Goal: Information Seeking & Learning: Learn about a topic

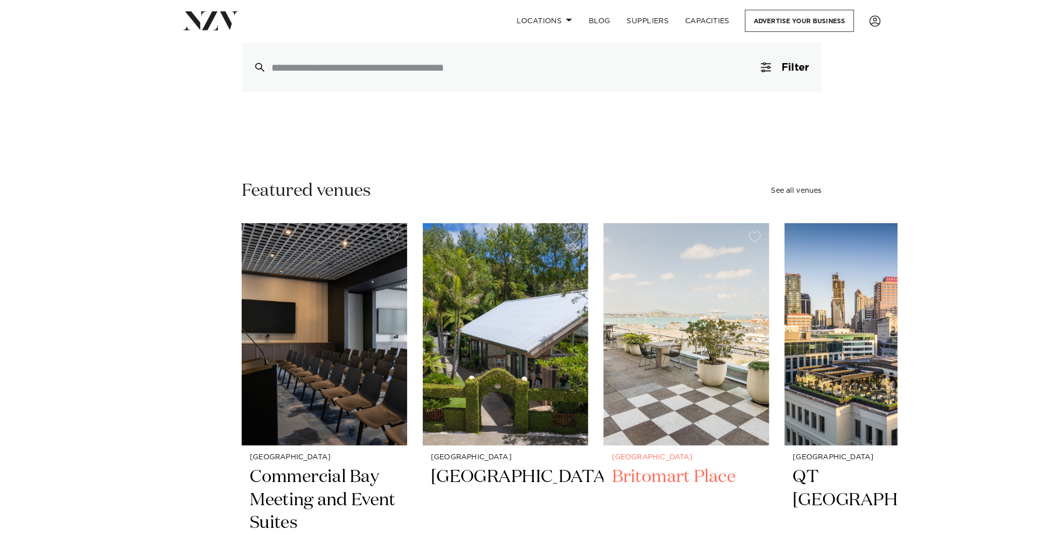
scroll to position [168, 0]
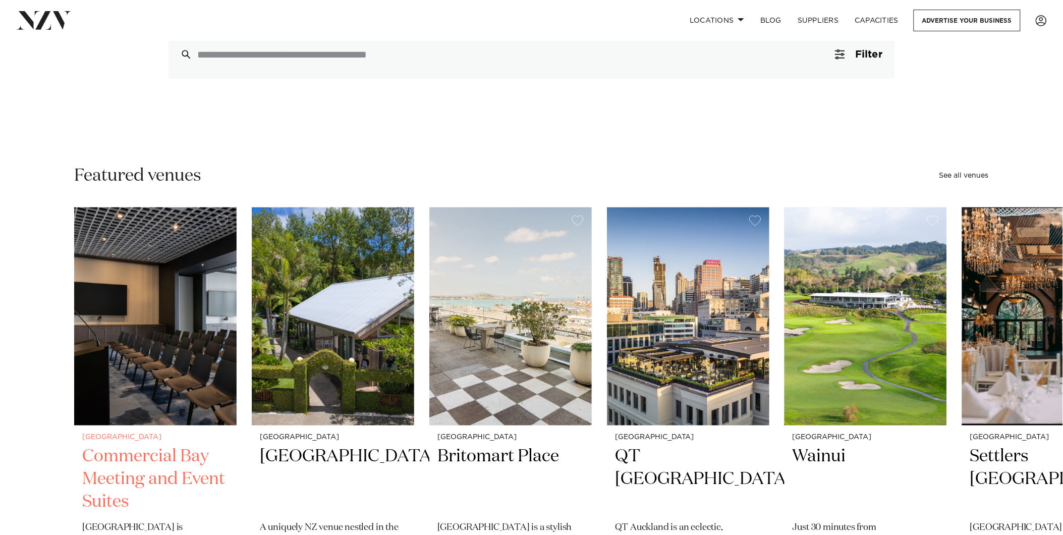
click at [129, 379] on img "1 / 47" at bounding box center [155, 316] width 162 height 218
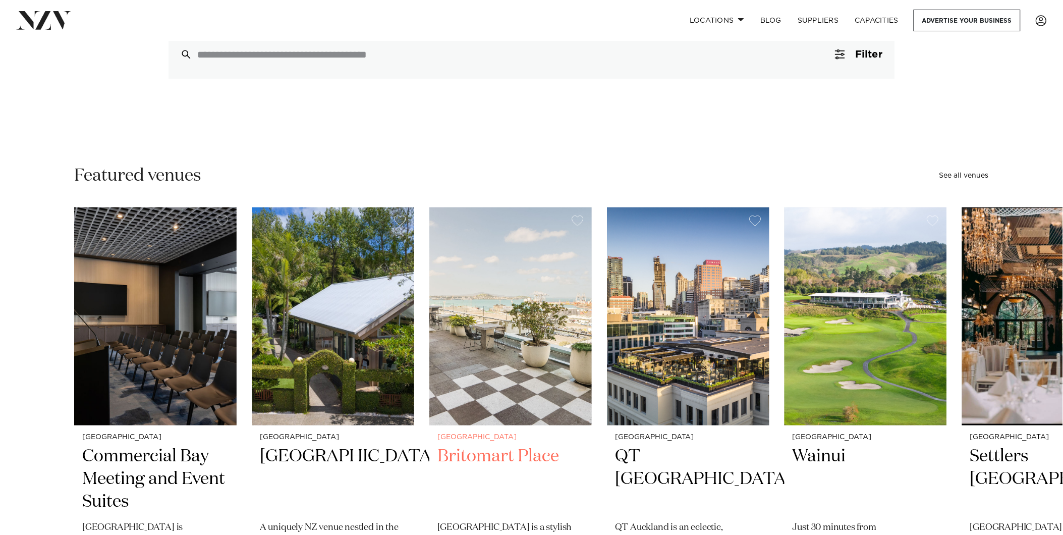
click at [506, 240] on img "3 / 47" at bounding box center [510, 316] width 162 height 218
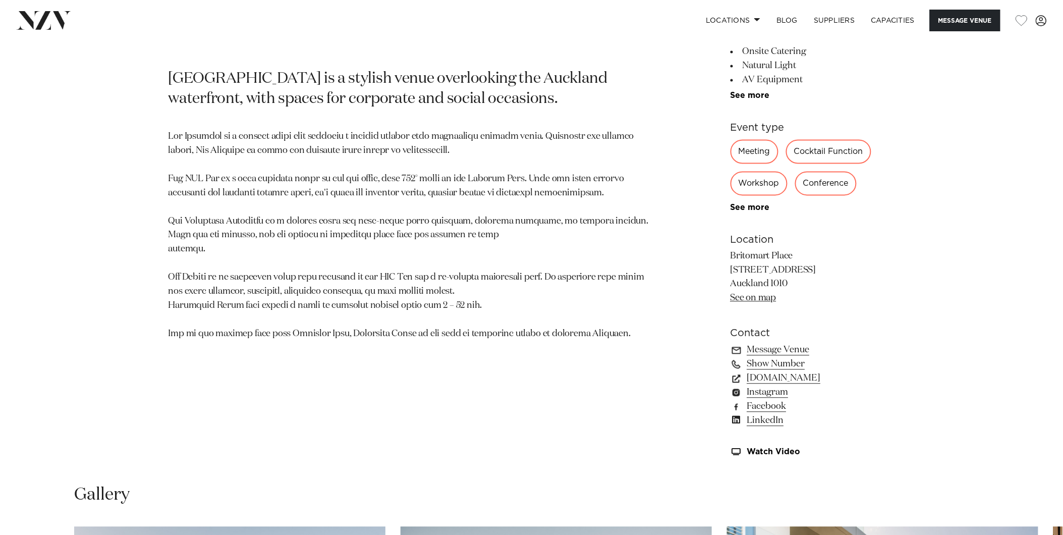
scroll to position [616, 0]
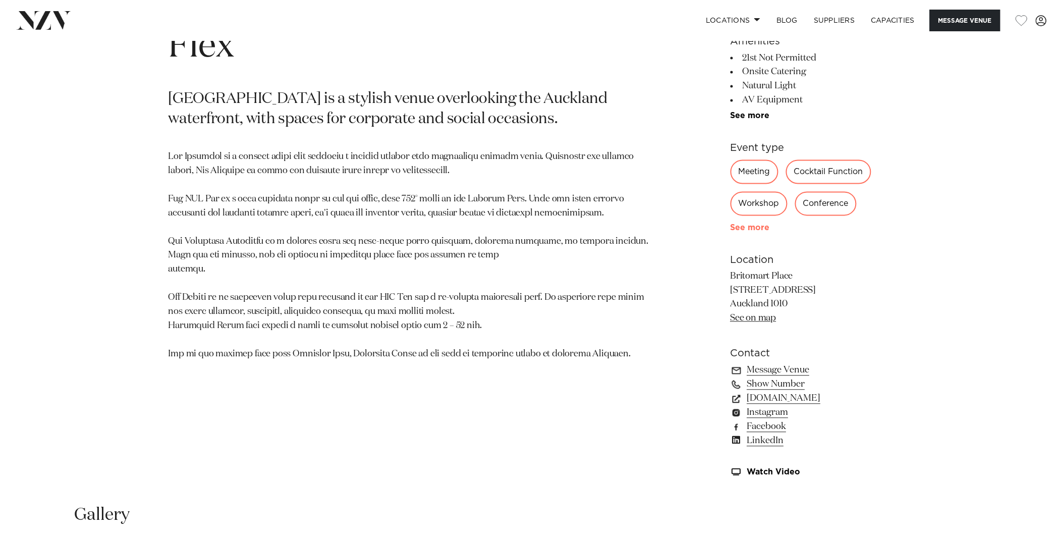
click at [749, 224] on link "See more" at bounding box center [769, 228] width 79 height 8
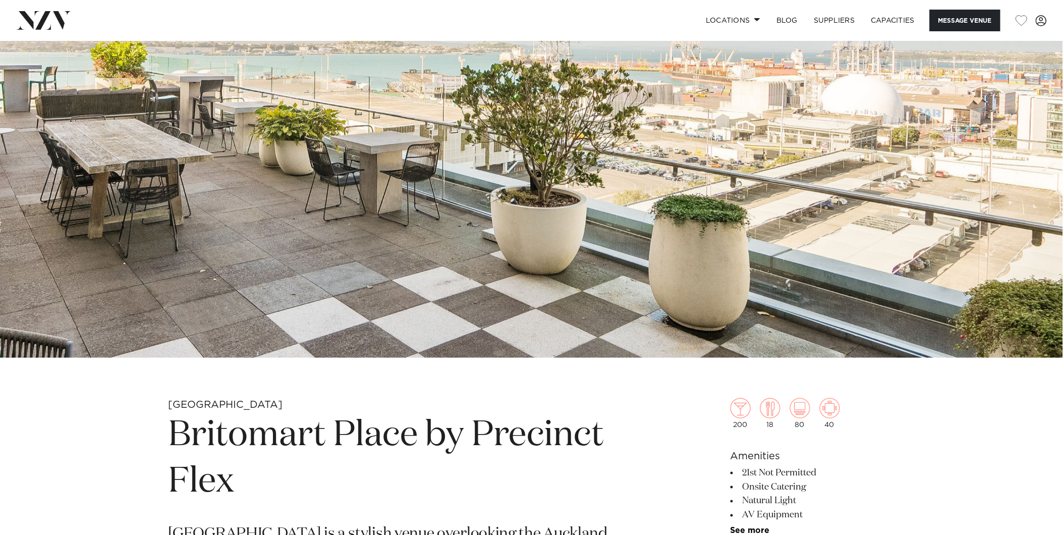
scroll to position [112, 0]
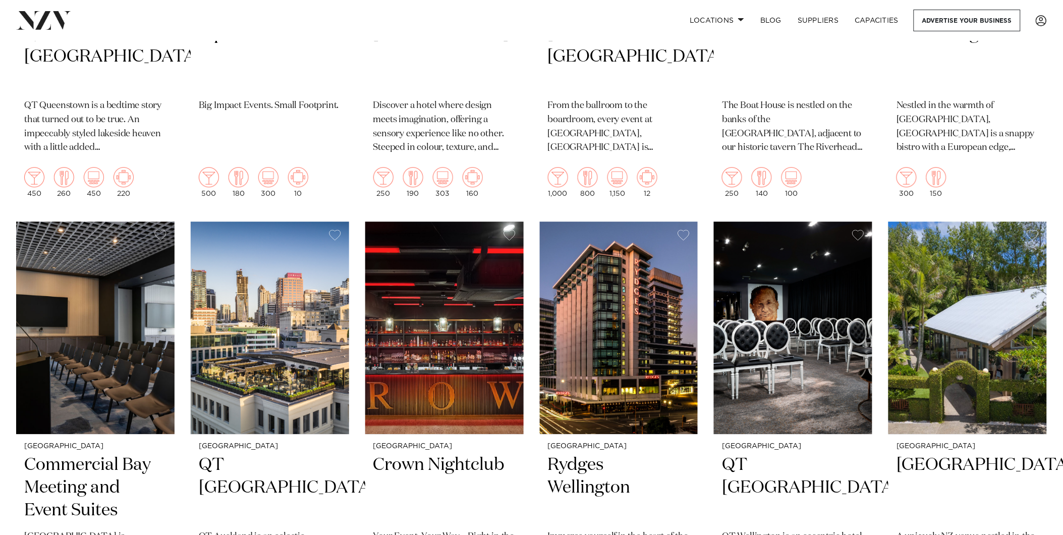
scroll to position [1009, 0]
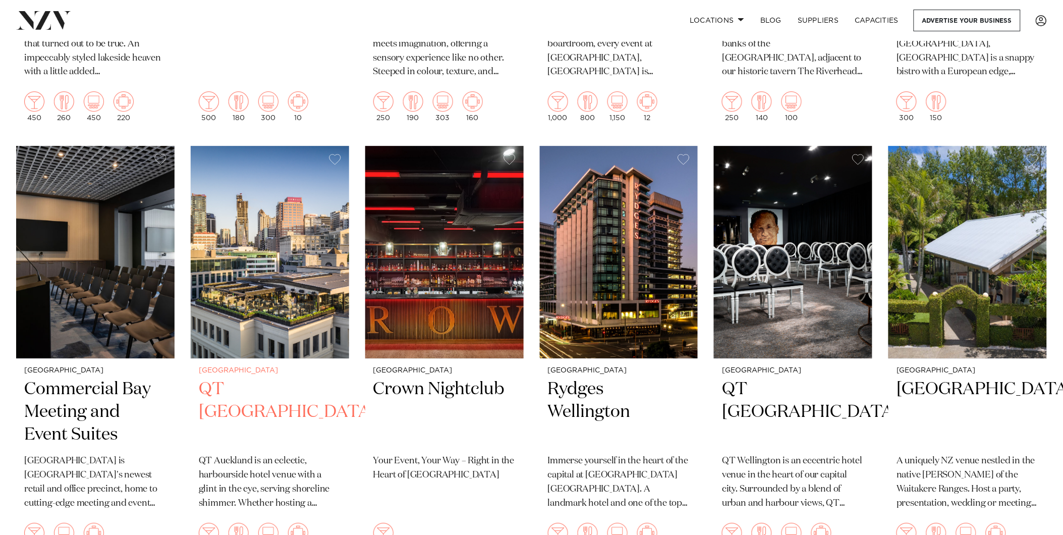
click at [260, 378] on h2 "QT [GEOGRAPHIC_DATA]" at bounding box center [270, 412] width 142 height 68
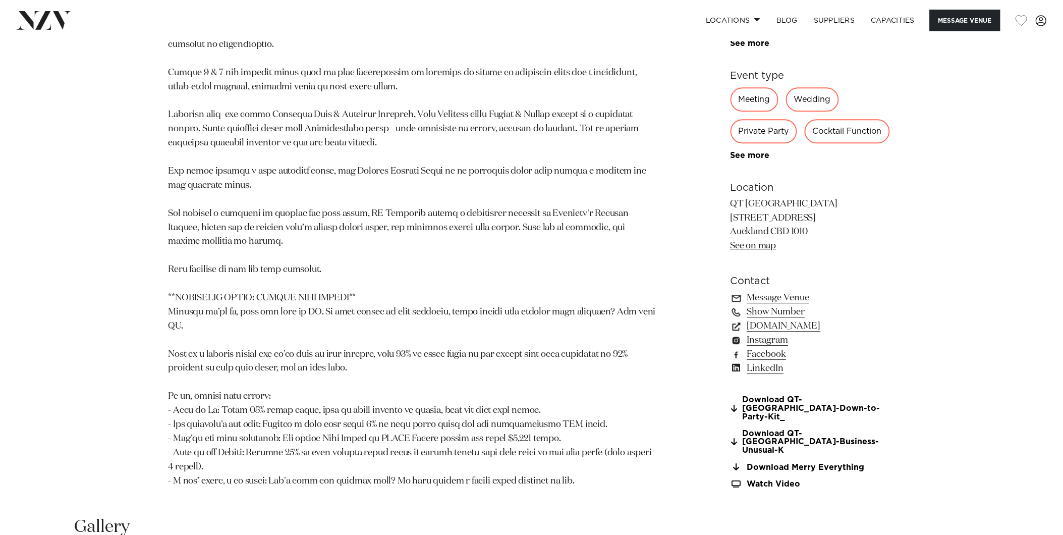
scroll to position [952, 0]
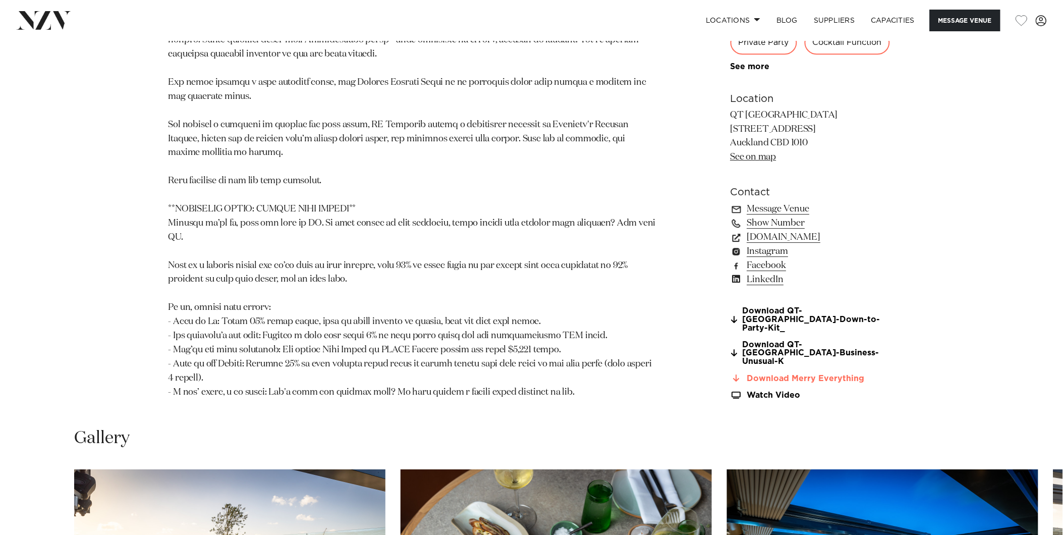
click at [850, 374] on link "Download Merry Everything" at bounding box center [812, 378] width 164 height 9
